Goal: Information Seeking & Learning: Learn about a topic

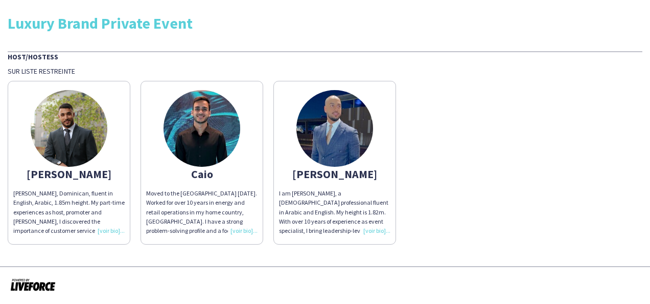
click at [197, 137] on img at bounding box center [202, 128] width 77 height 77
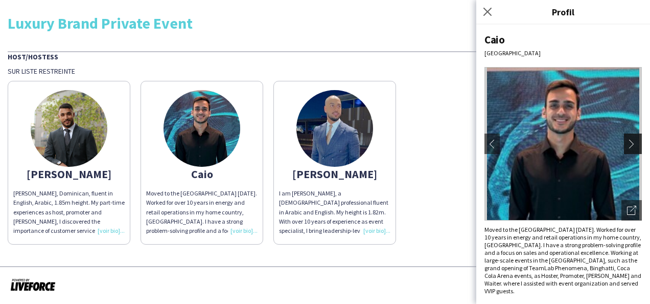
click at [629, 142] on app-icon "chevron-right" at bounding box center [634, 143] width 14 height 9
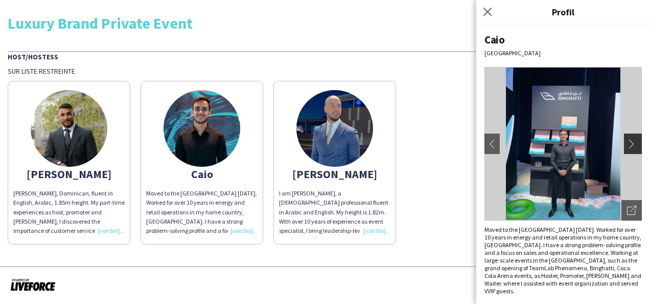
click at [634, 138] on button "chevron-right" at bounding box center [634, 143] width 20 height 20
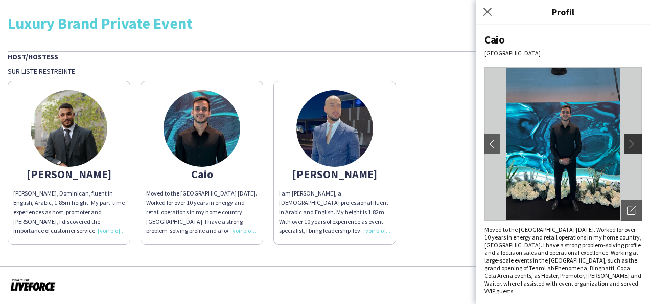
click at [634, 138] on button "chevron-right" at bounding box center [634, 143] width 20 height 20
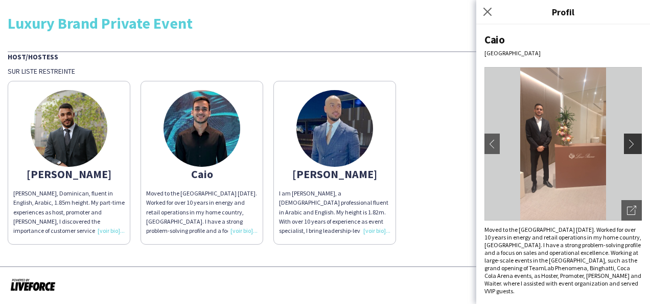
click at [634, 138] on button "chevron-right" at bounding box center [634, 143] width 20 height 20
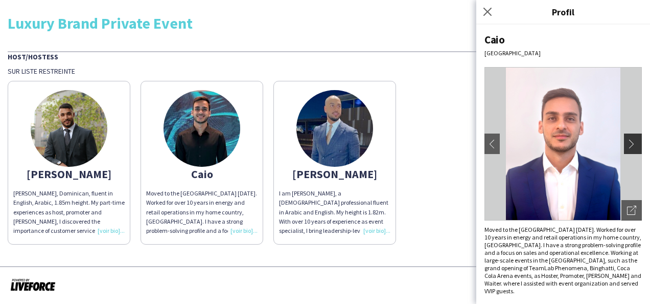
click at [634, 138] on button "chevron-right" at bounding box center [634, 143] width 20 height 20
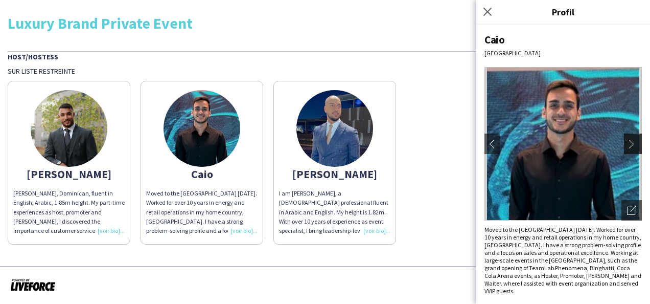
click at [634, 138] on button "chevron-right" at bounding box center [634, 143] width 20 height 20
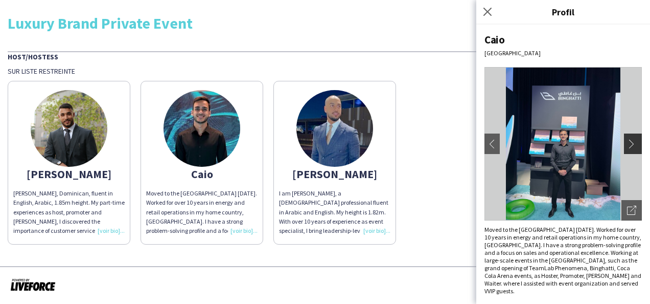
click at [634, 138] on button "chevron-right" at bounding box center [634, 143] width 20 height 20
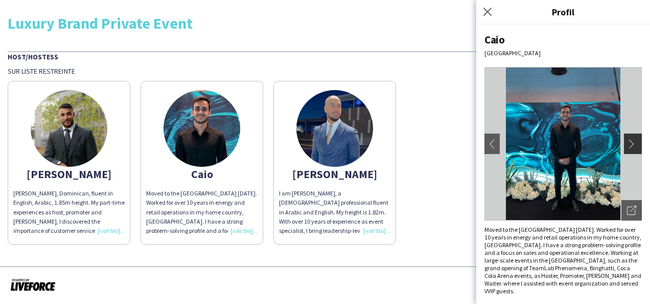
click at [634, 138] on button "chevron-right" at bounding box center [634, 143] width 20 height 20
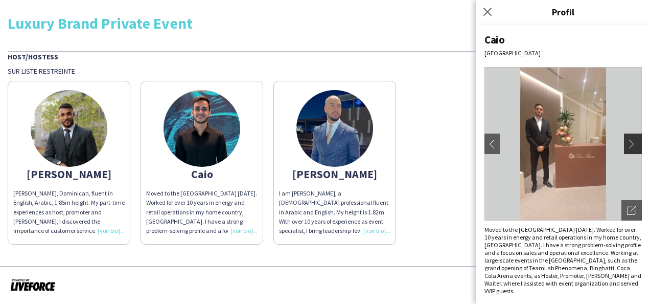
click at [632, 138] on button "chevron-right" at bounding box center [634, 143] width 20 height 20
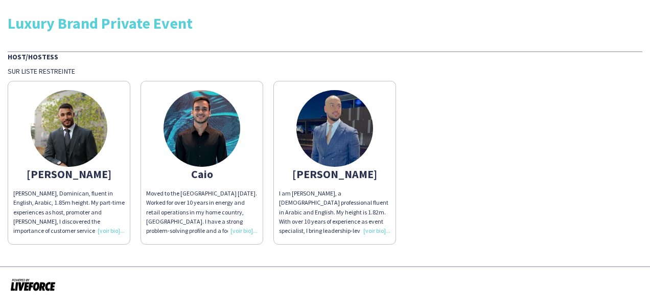
click at [67, 122] on img at bounding box center [69, 128] width 77 height 77
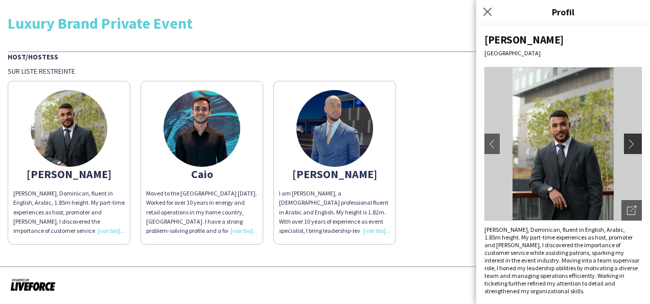
click at [632, 140] on app-icon "chevron-right" at bounding box center [634, 143] width 14 height 9
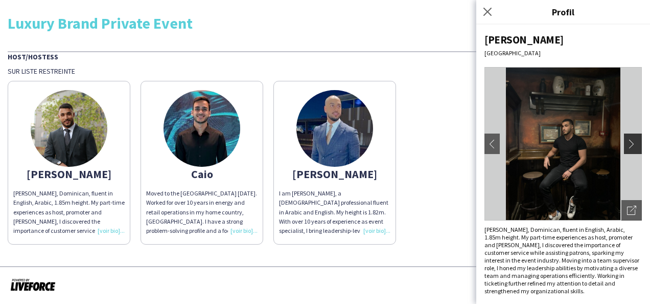
click at [631, 140] on app-icon "chevron-right" at bounding box center [634, 143] width 14 height 9
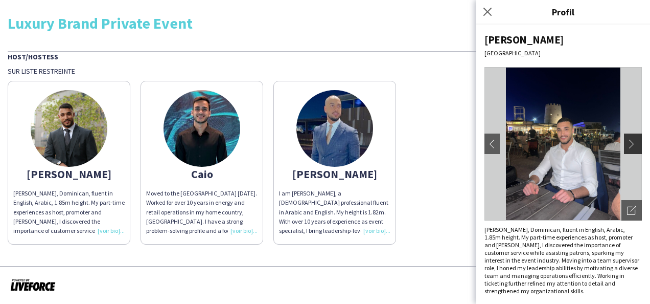
click at [631, 140] on app-icon "chevron-right" at bounding box center [634, 143] width 14 height 9
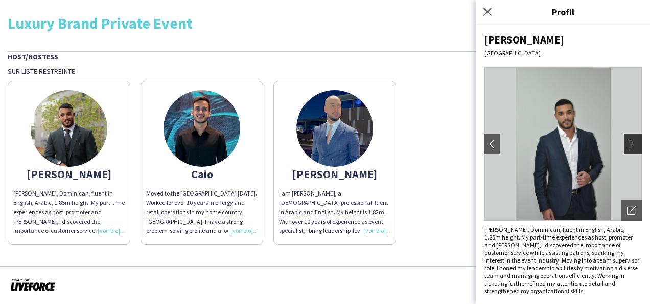
click at [631, 140] on app-icon "chevron-right" at bounding box center [634, 143] width 14 height 9
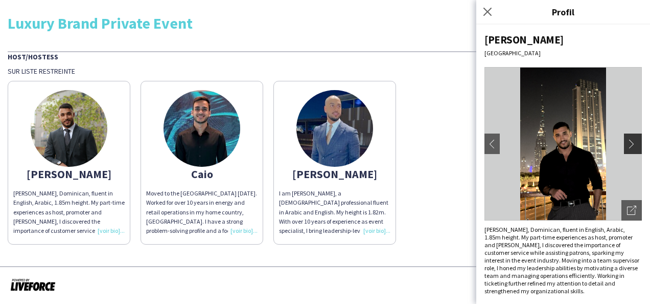
click at [631, 140] on app-icon "chevron-right" at bounding box center [634, 143] width 14 height 9
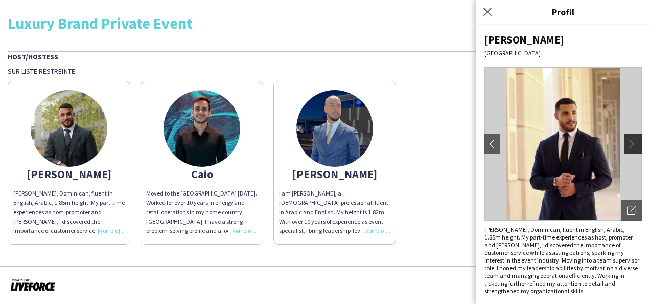
click at [631, 140] on app-icon "chevron-right" at bounding box center [634, 143] width 14 height 9
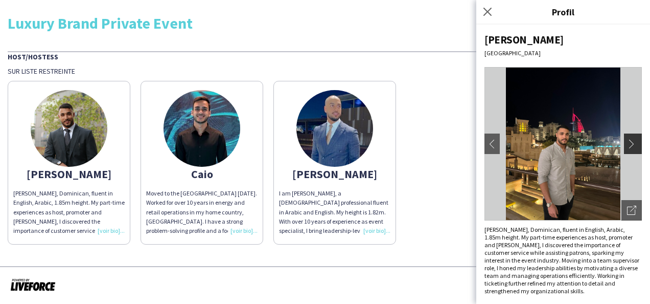
click at [631, 140] on app-icon "chevron-right" at bounding box center [634, 143] width 14 height 9
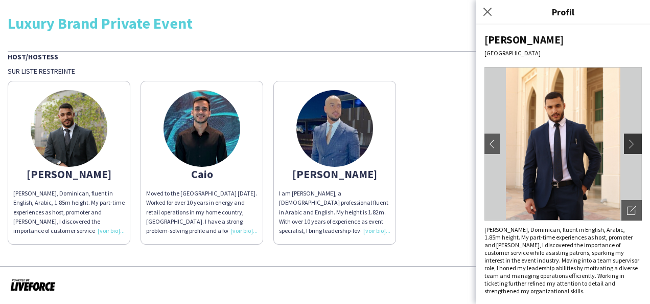
click at [631, 140] on app-icon "chevron-right" at bounding box center [634, 143] width 14 height 9
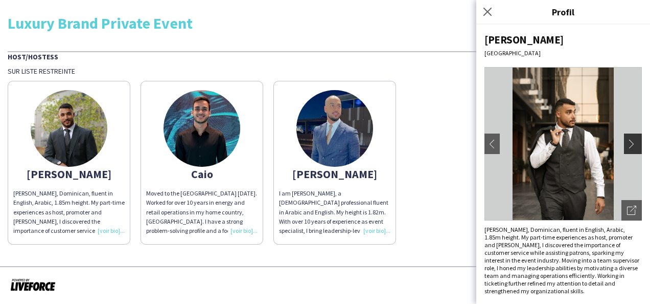
click at [631, 140] on app-icon "chevron-right" at bounding box center [634, 143] width 14 height 9
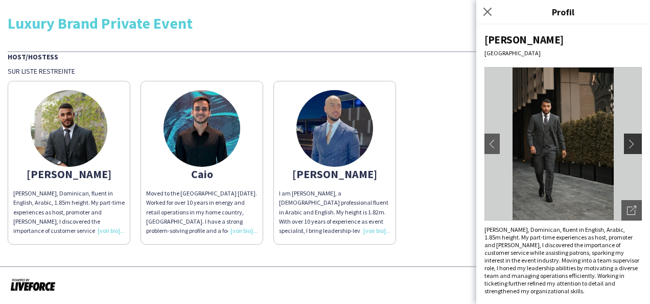
click at [631, 140] on app-icon "chevron-right" at bounding box center [634, 143] width 14 height 9
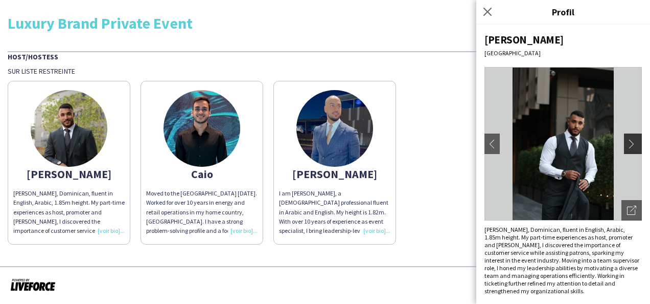
click at [632, 140] on app-icon "chevron-right" at bounding box center [634, 143] width 14 height 9
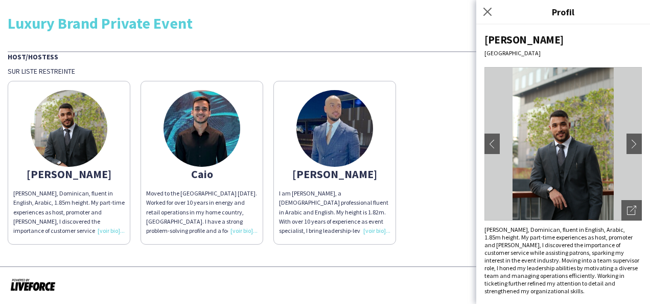
click at [425, 107] on div "[PERSON_NAME], Dominican, fluent in English, Arabic, 1.85m height. My part-time…" at bounding box center [325, 160] width 635 height 169
